Goal: Transaction & Acquisition: Purchase product/service

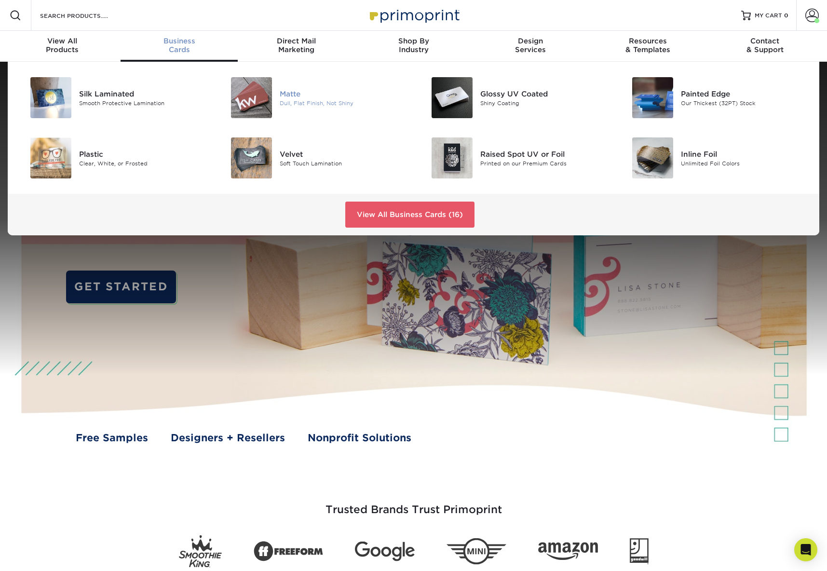
click at [292, 95] on div "Matte" at bounding box center [343, 93] width 126 height 11
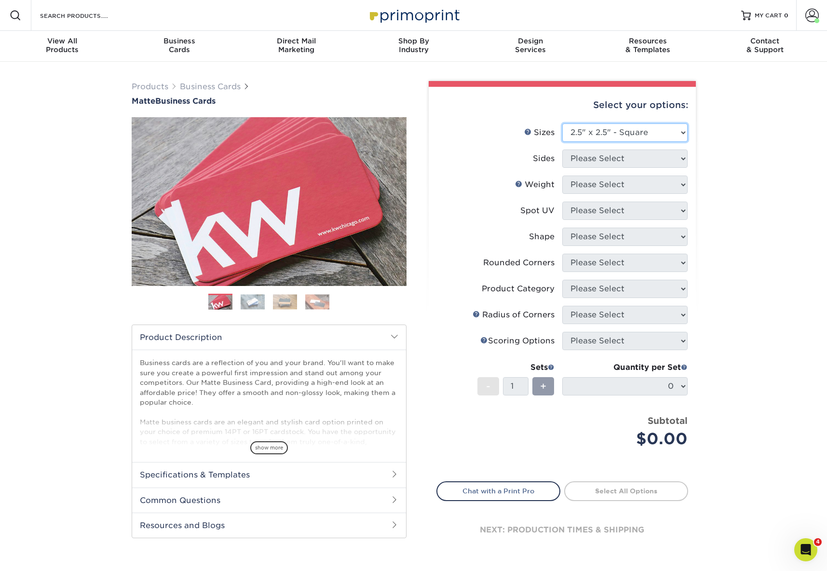
click option "2.5" x 2.5" - Square" at bounding box center [0, 0] width 0 height 0
select select "2.00x3.50"
click option "2" x 3.5" - Standard" at bounding box center [0, 0] width 0 height 0
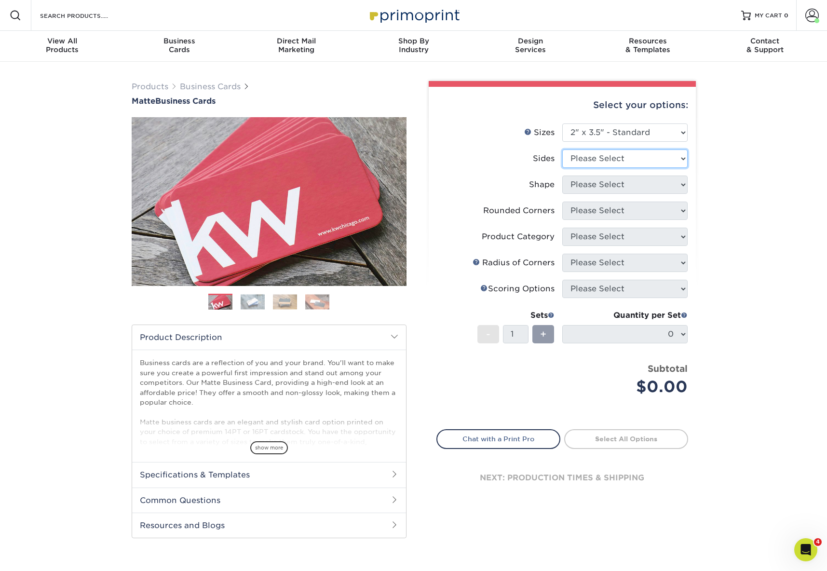
select select "13abbda7-1d64-4f25-8bb2-c179b224825d"
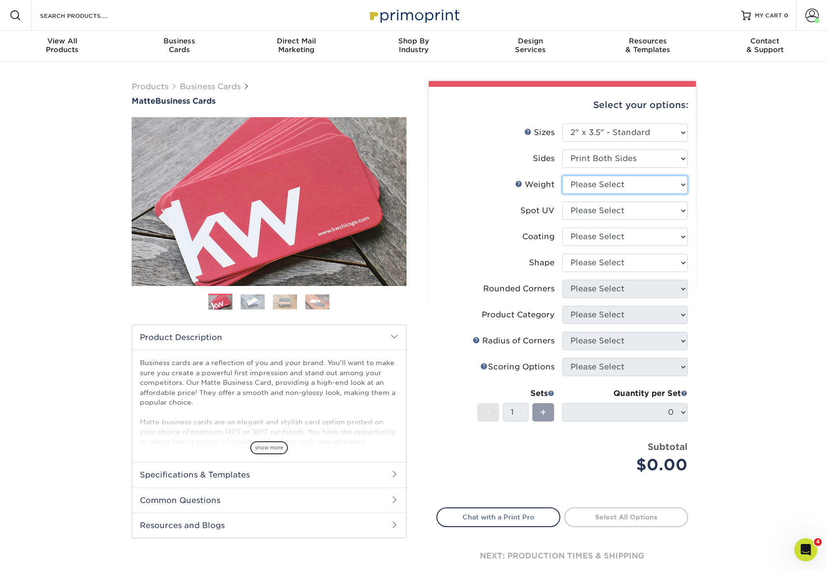
select select "14PT"
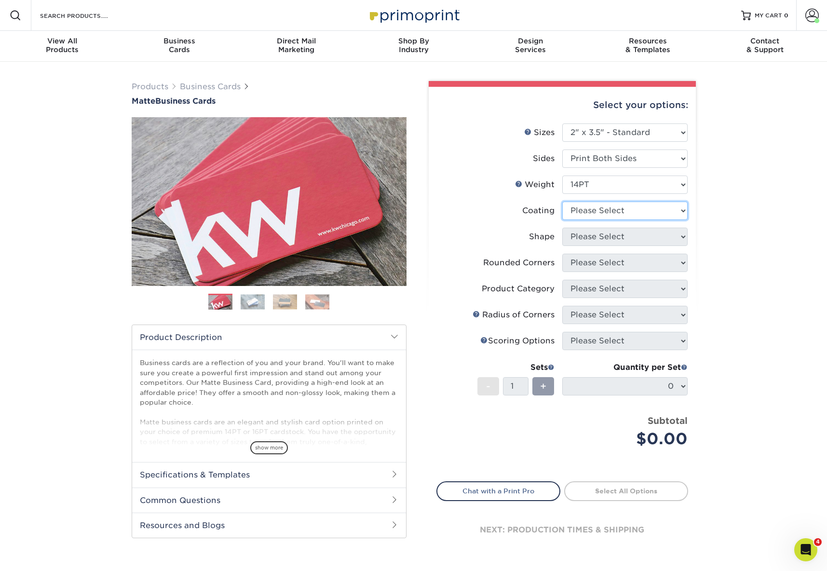
select select "121bb7b5-3b4d-429f-bd8d-bbf80e953313"
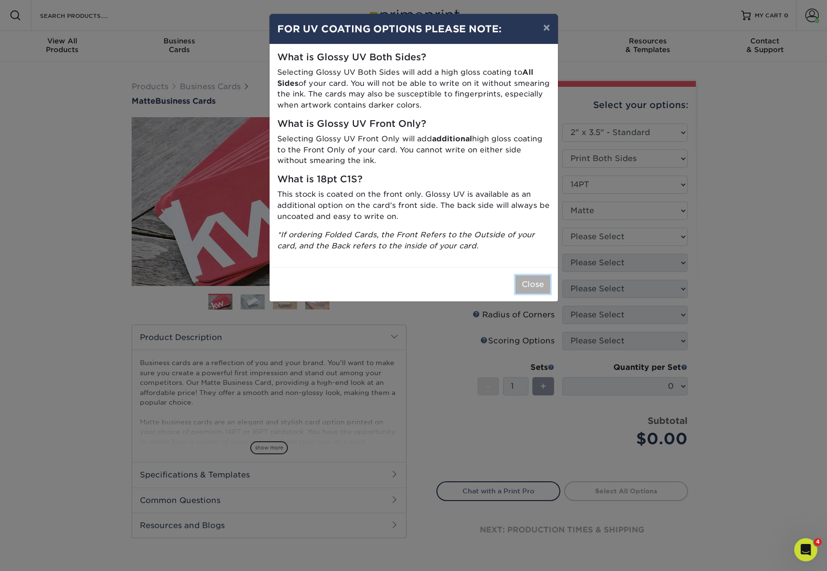
click at [531, 286] on button "Close" at bounding box center [532, 284] width 35 height 18
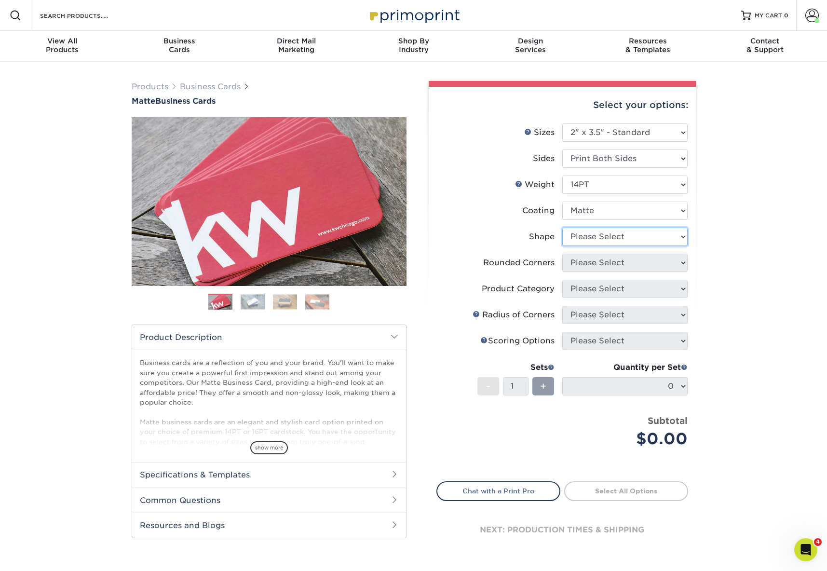
select select "standard"
select select "0"
click option "No" at bounding box center [0, 0] width 0 height 0
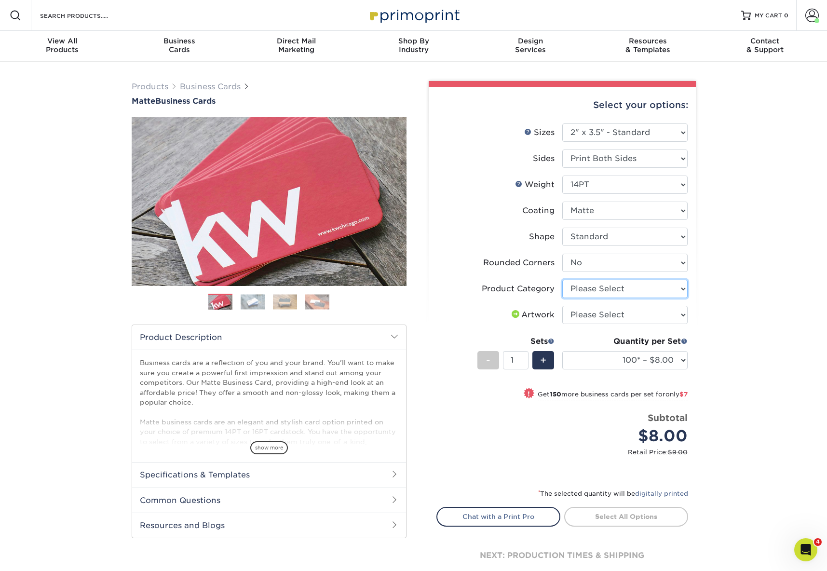
select select "3b5148f1-0588-4f88-a218-97bcfdce65c1"
click option "Business Cards" at bounding box center [0, 0] width 0 height 0
select select "upload"
click option "I will upload files" at bounding box center [0, 0] width 0 height 0
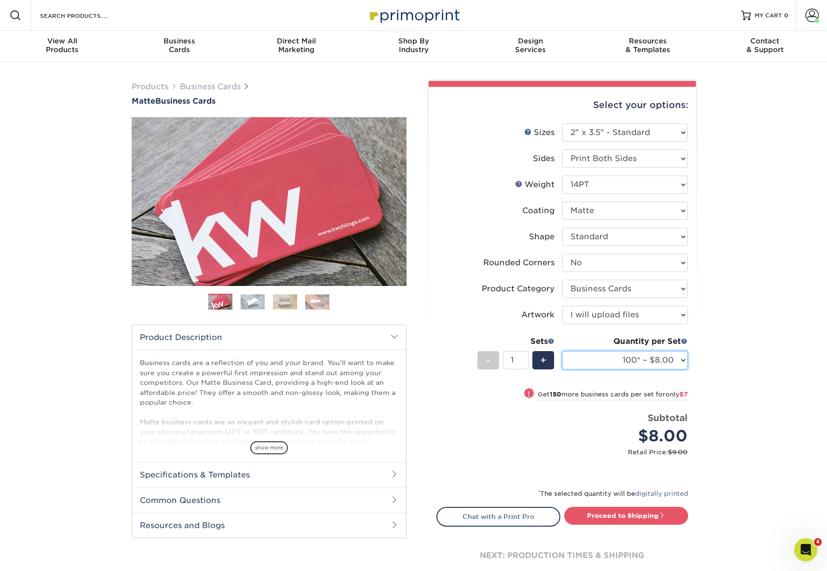
click at [562, 351] on select "100* – $8.00 250* – $15.00 500 – $30.00 1000 – $37.00 2500 – $66.00 5000 – $127…" at bounding box center [624, 360] width 125 height 18
select select "1000 – $37.00"
click option "1000 – $37.00" at bounding box center [0, 0] width 0 height 0
